Goal: Transaction & Acquisition: Purchase product/service

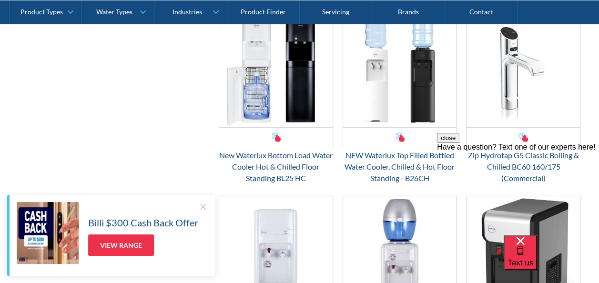
scroll to position [1382, 0]
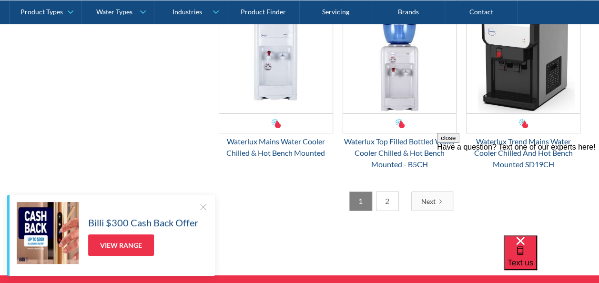
click at [388, 194] on link "2" at bounding box center [387, 202] width 23 height 20
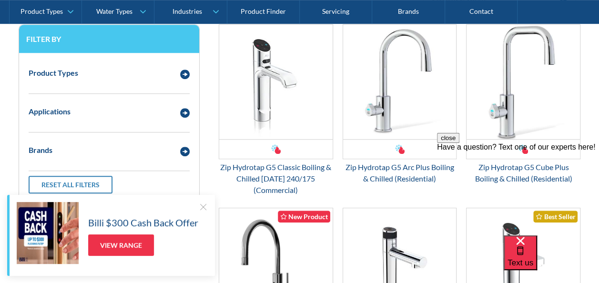
scroll to position [269, 0]
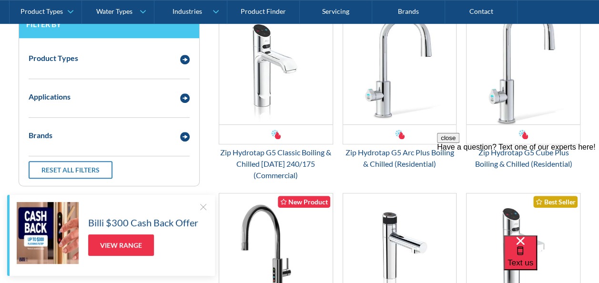
click at [460, 143] on button "close" at bounding box center [448, 138] width 22 height 10
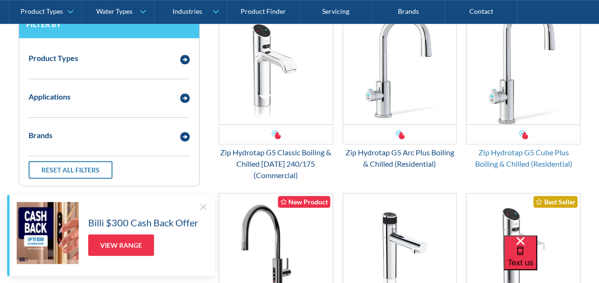
click at [530, 154] on div "Zip Hydrotap G5 Cube Plus Boiling & Chilled (Residential)" at bounding box center [523, 158] width 114 height 23
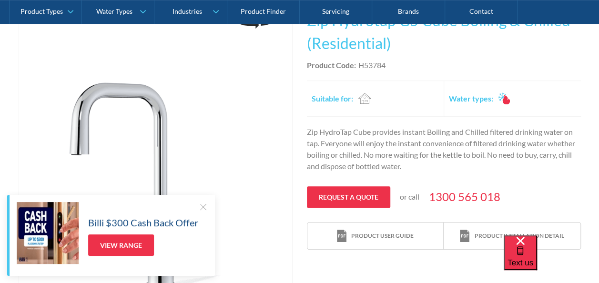
scroll to position [238, 0]
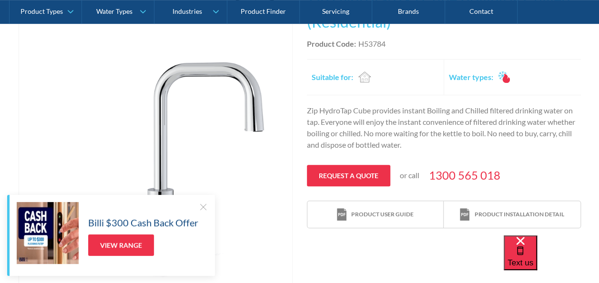
click at [204, 207] on div at bounding box center [203, 207] width 10 height 10
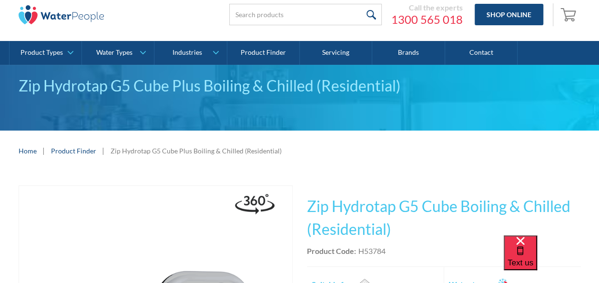
scroll to position [0, 0]
